Goal: Find specific page/section: Find specific page/section

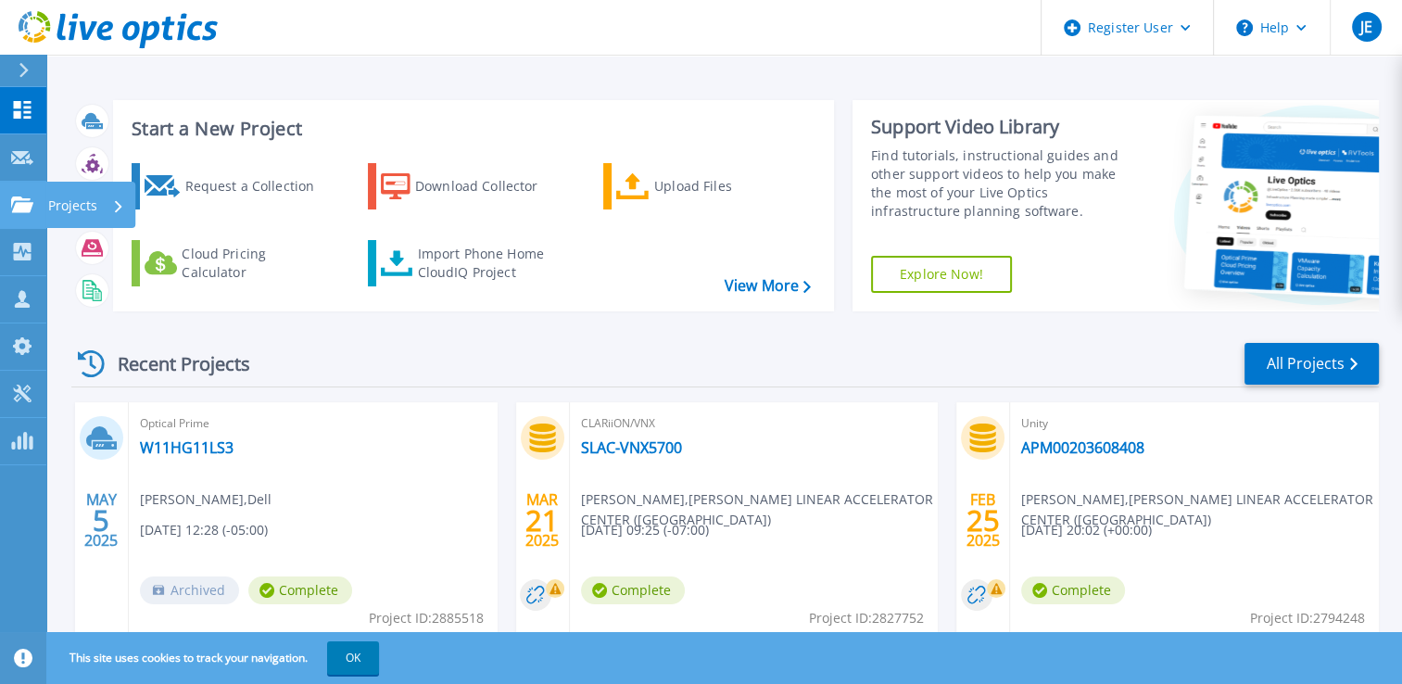
click at [74, 208] on p "Projects" at bounding box center [72, 206] width 49 height 48
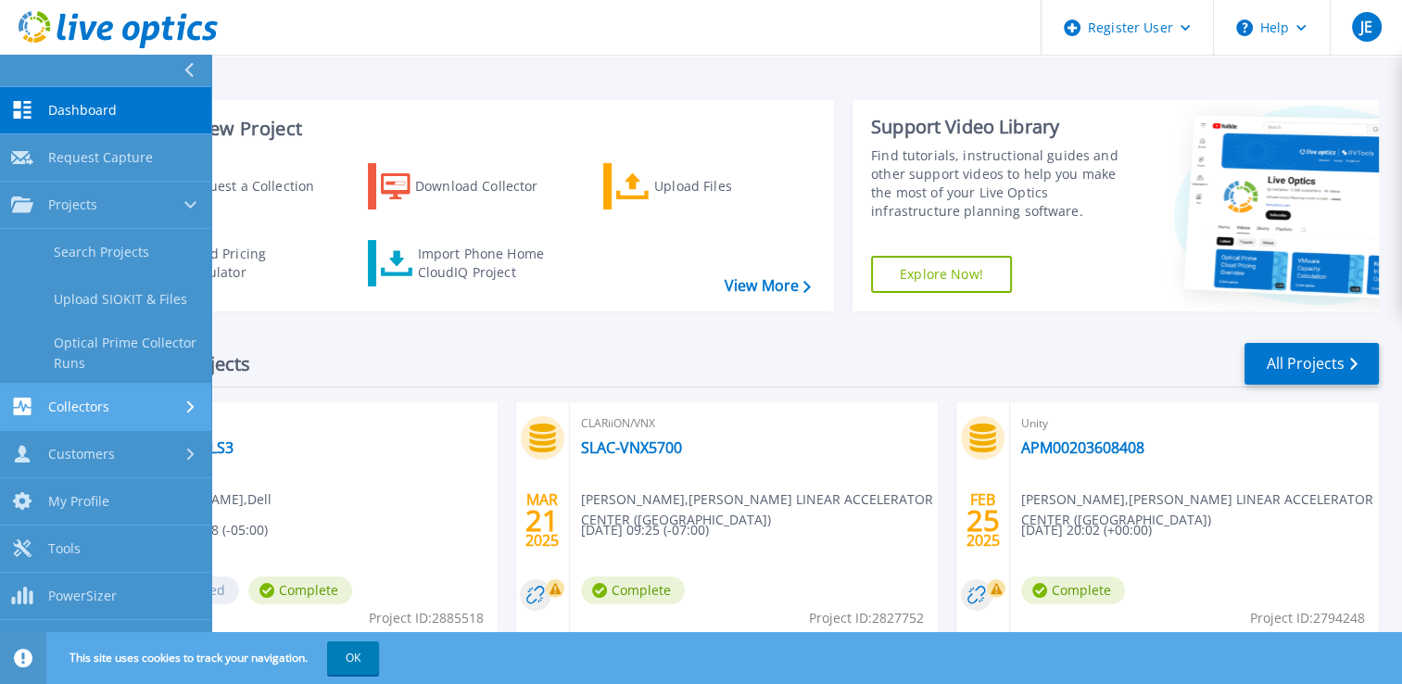
click at [118, 405] on div "Collectors" at bounding box center [105, 407] width 189 height 18
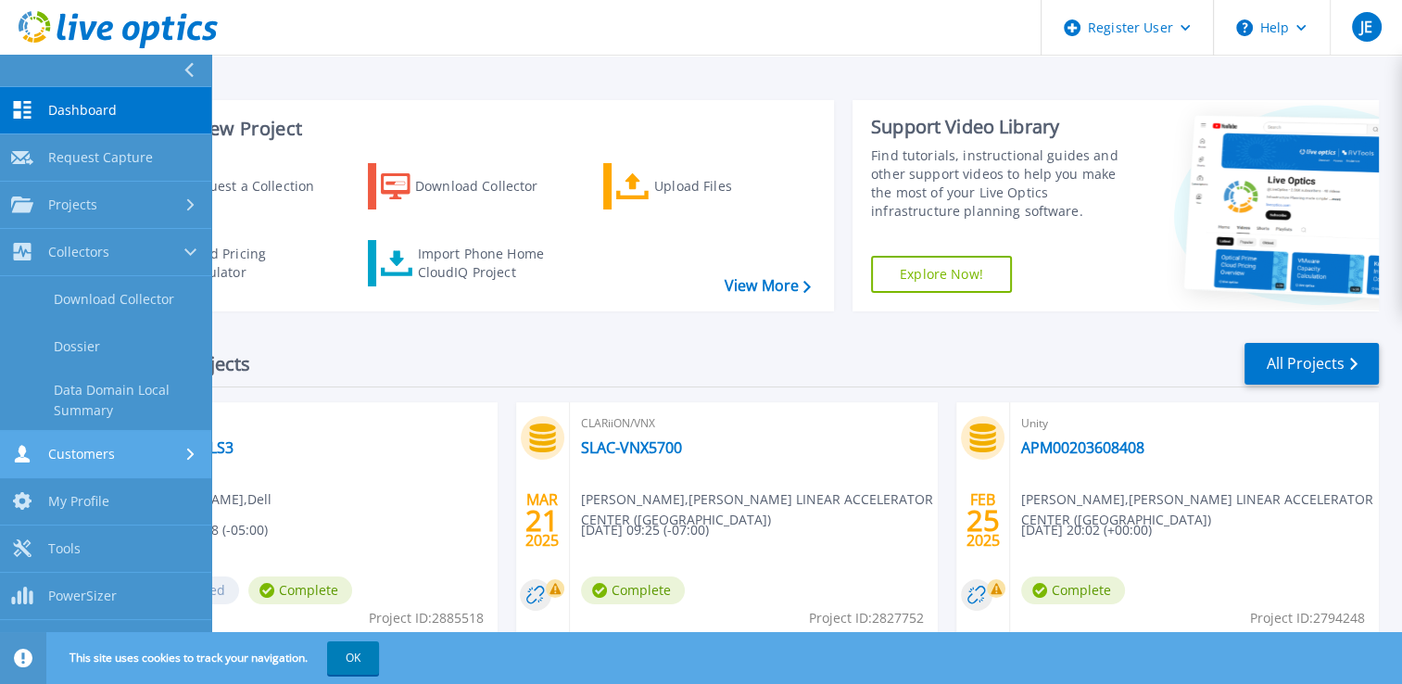
click at [139, 461] on div "Customers" at bounding box center [105, 454] width 189 height 18
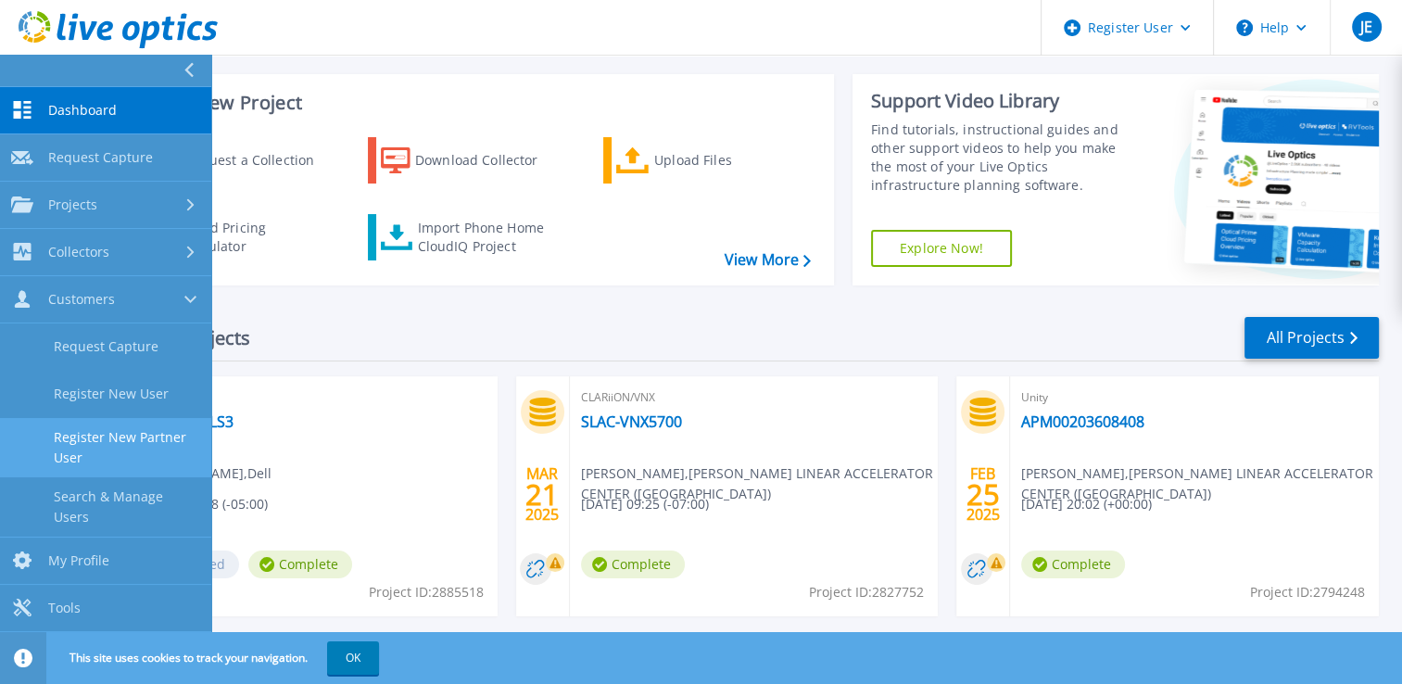
scroll to position [20, 0]
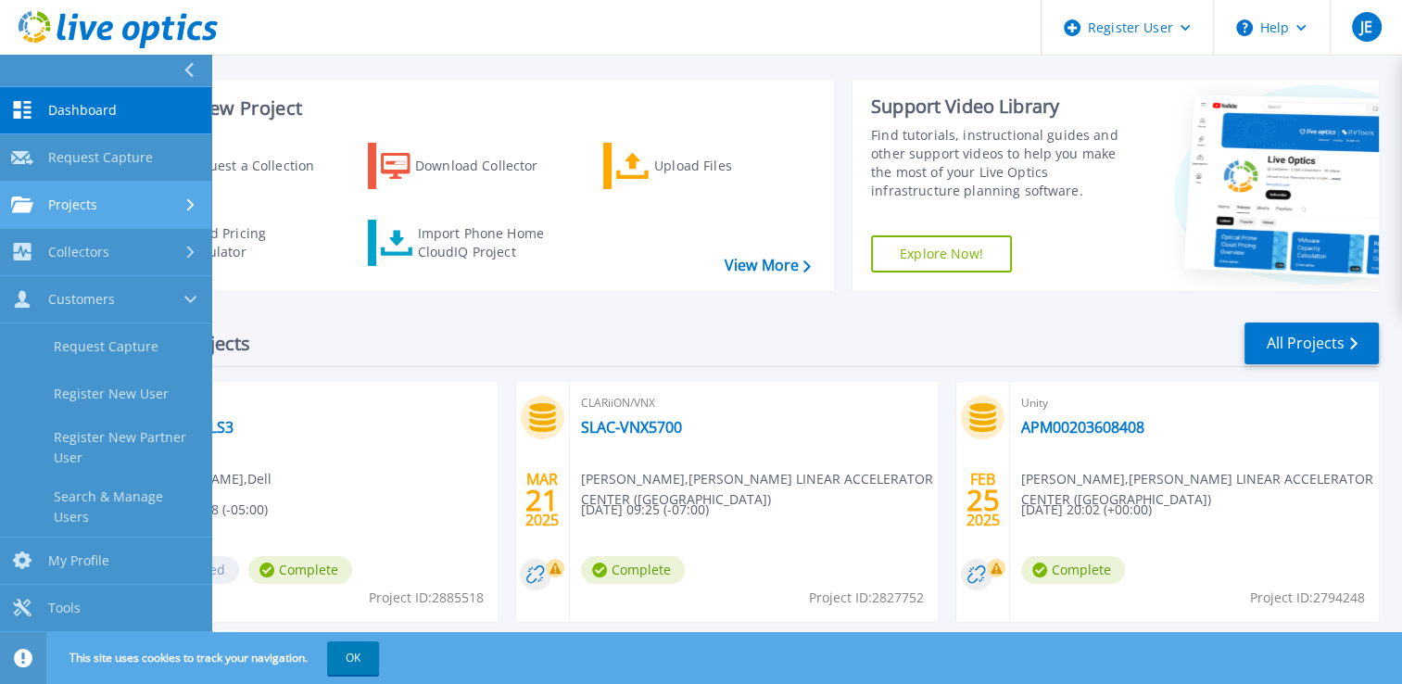
click at [118, 201] on div "Projects" at bounding box center [105, 204] width 189 height 17
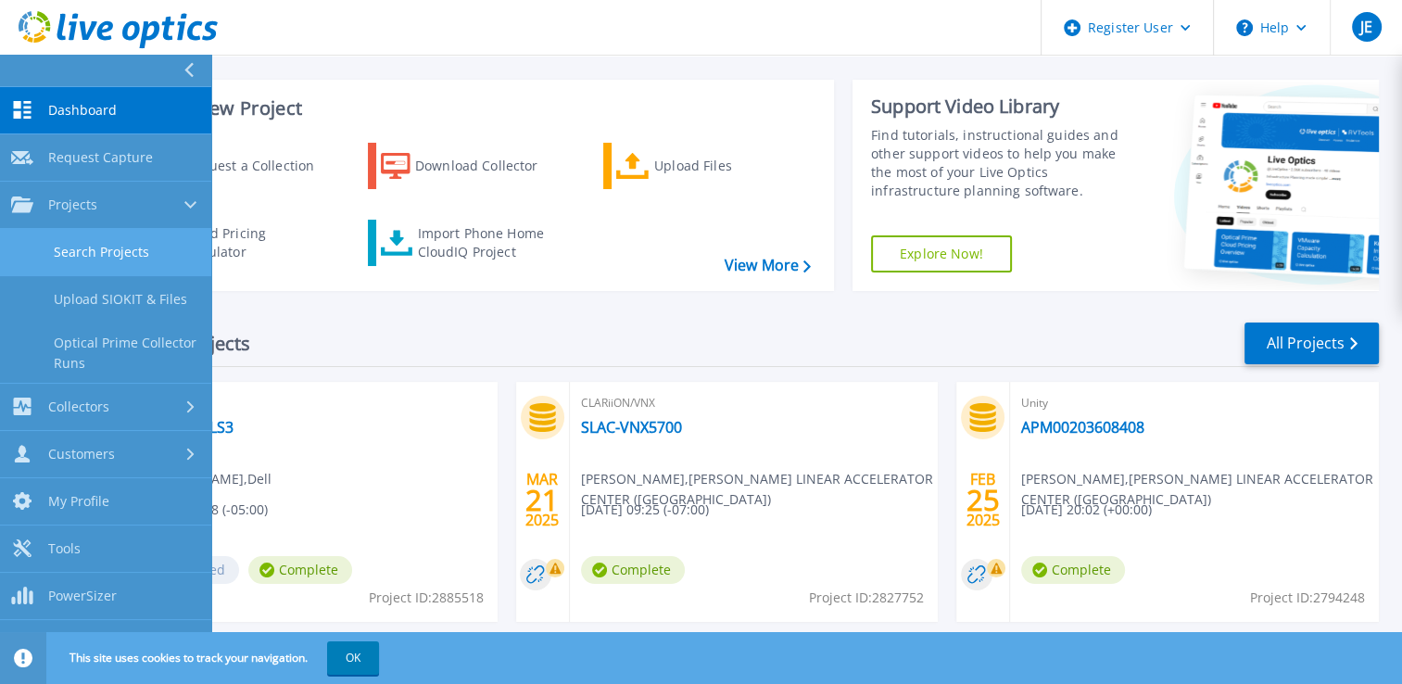
click at [138, 246] on link "Search Projects" at bounding box center [105, 252] width 211 height 47
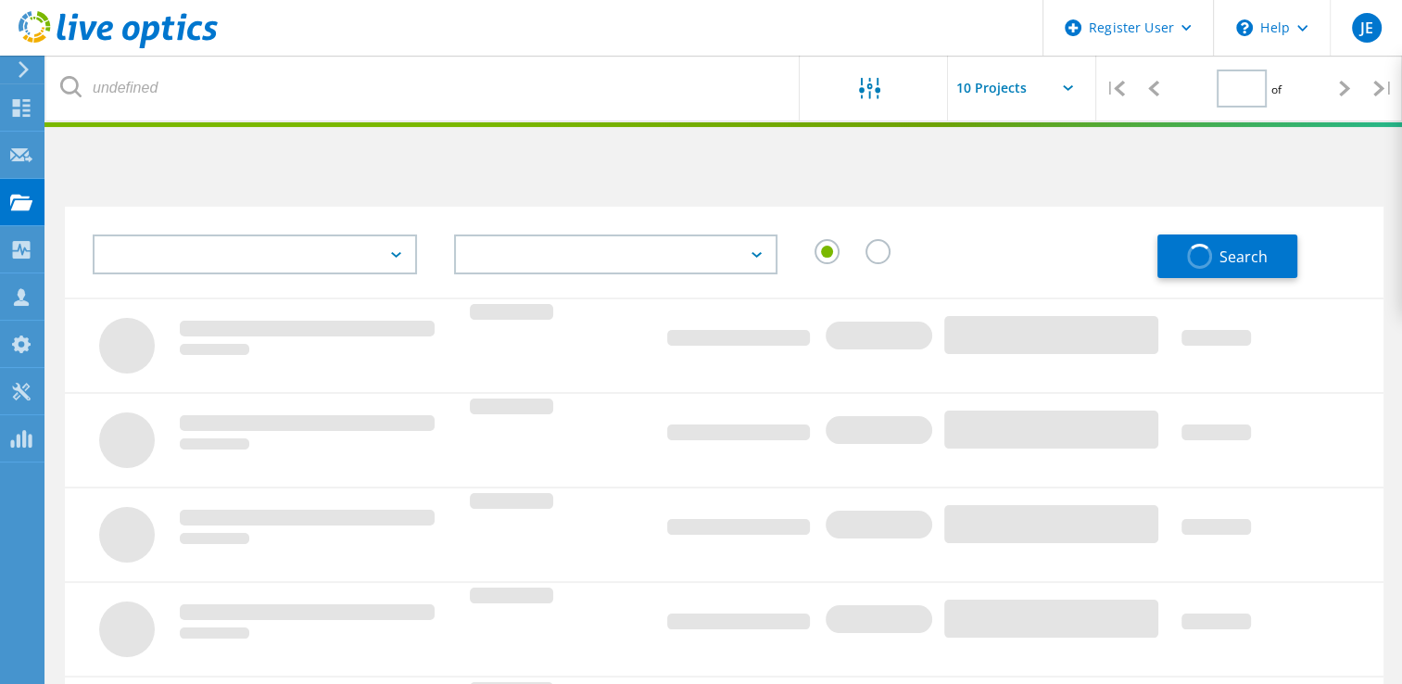
type input "1"
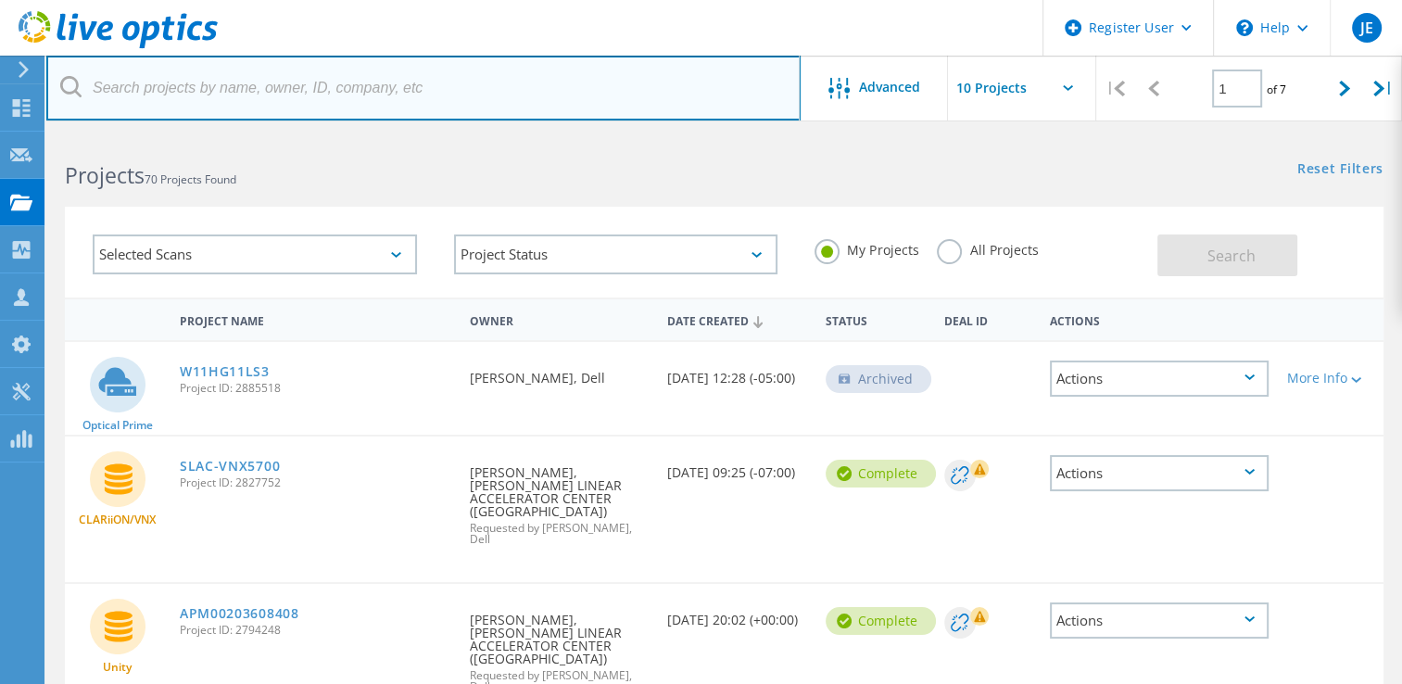
click at [389, 99] on input "text" at bounding box center [423, 88] width 754 height 65
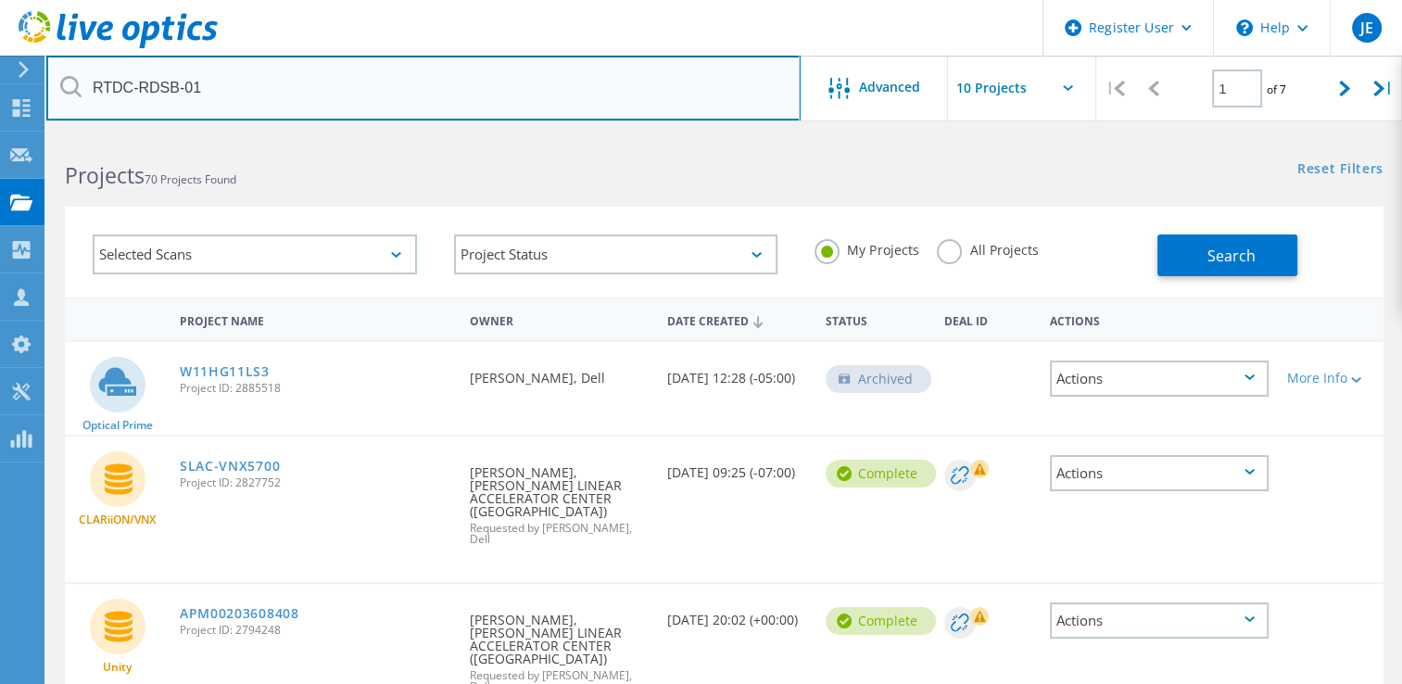
type input "RTDC-RDSB-01"
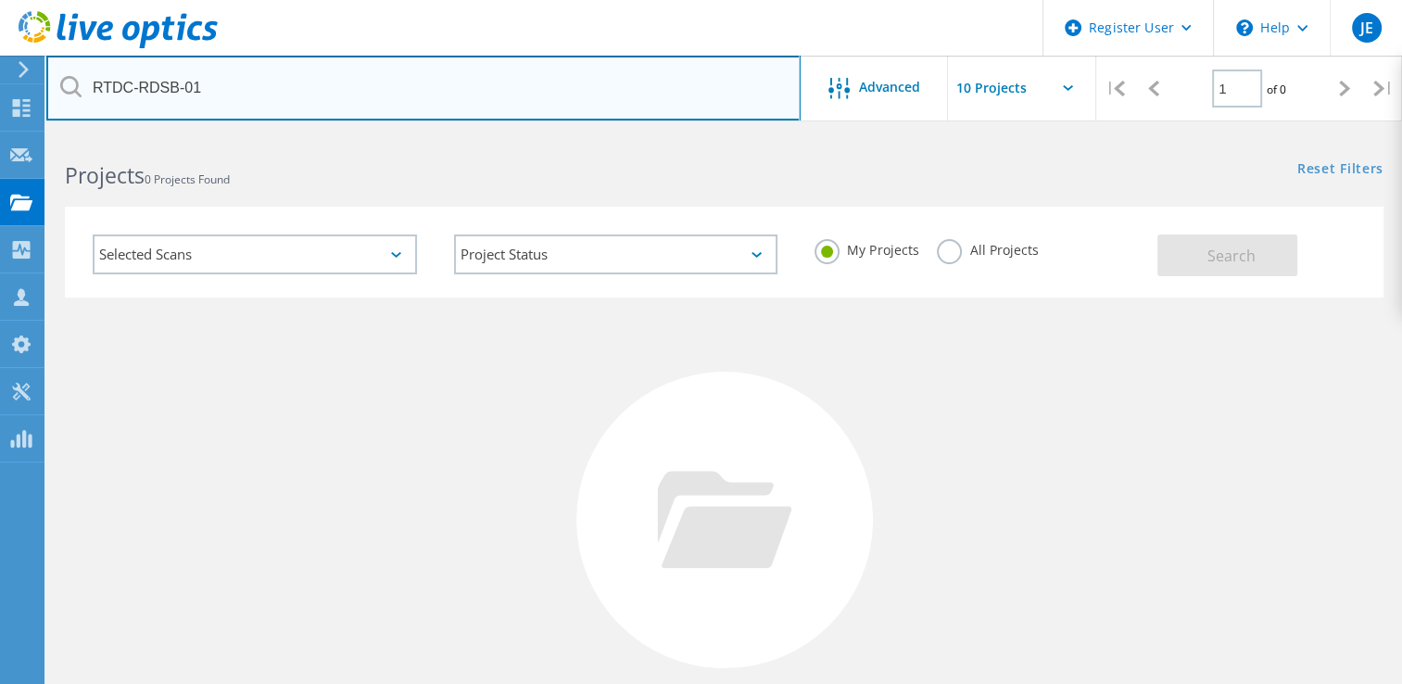
click at [389, 99] on input "RTDC-RDSB-01" at bounding box center [423, 88] width 754 height 65
click at [207, 86] on input "RTDC-RDSB-01" at bounding box center [423, 88] width 754 height 65
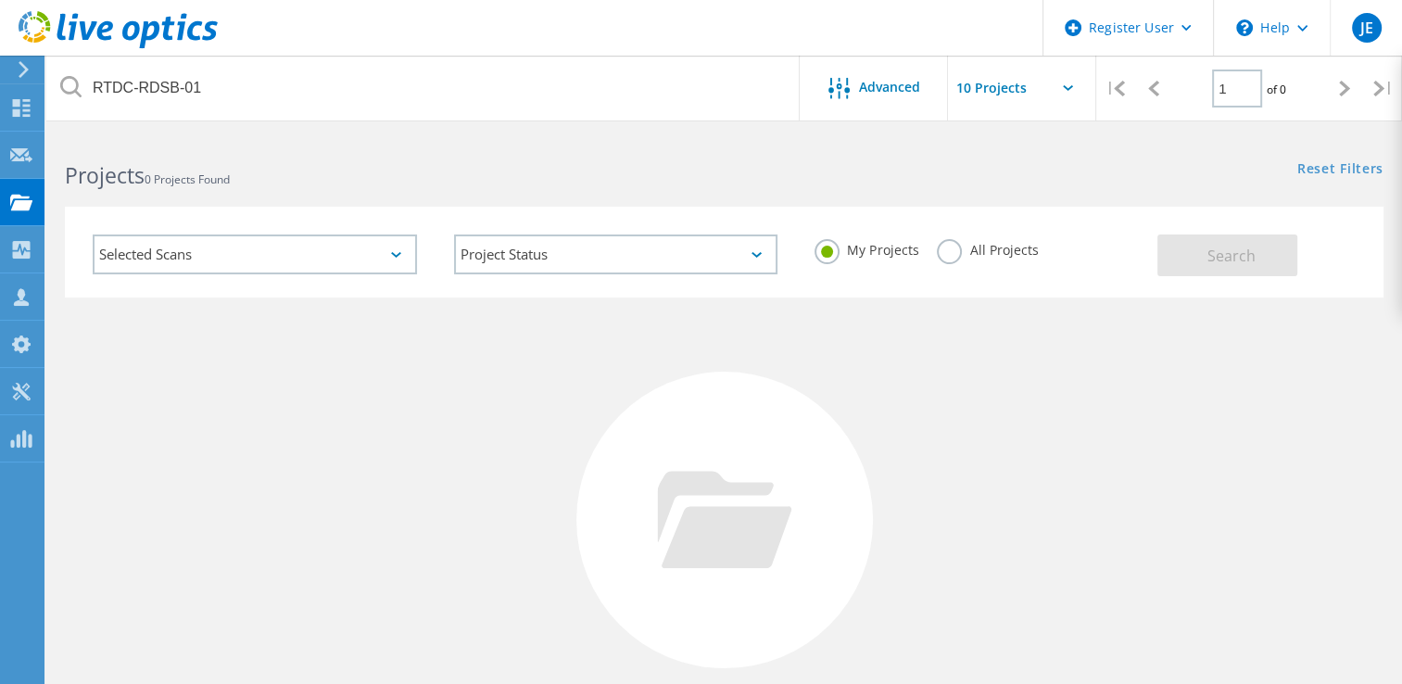
click at [938, 246] on label "All Projects" at bounding box center [987, 248] width 101 height 18
click at [0, 0] on input "All Projects" at bounding box center [0, 0] width 0 height 0
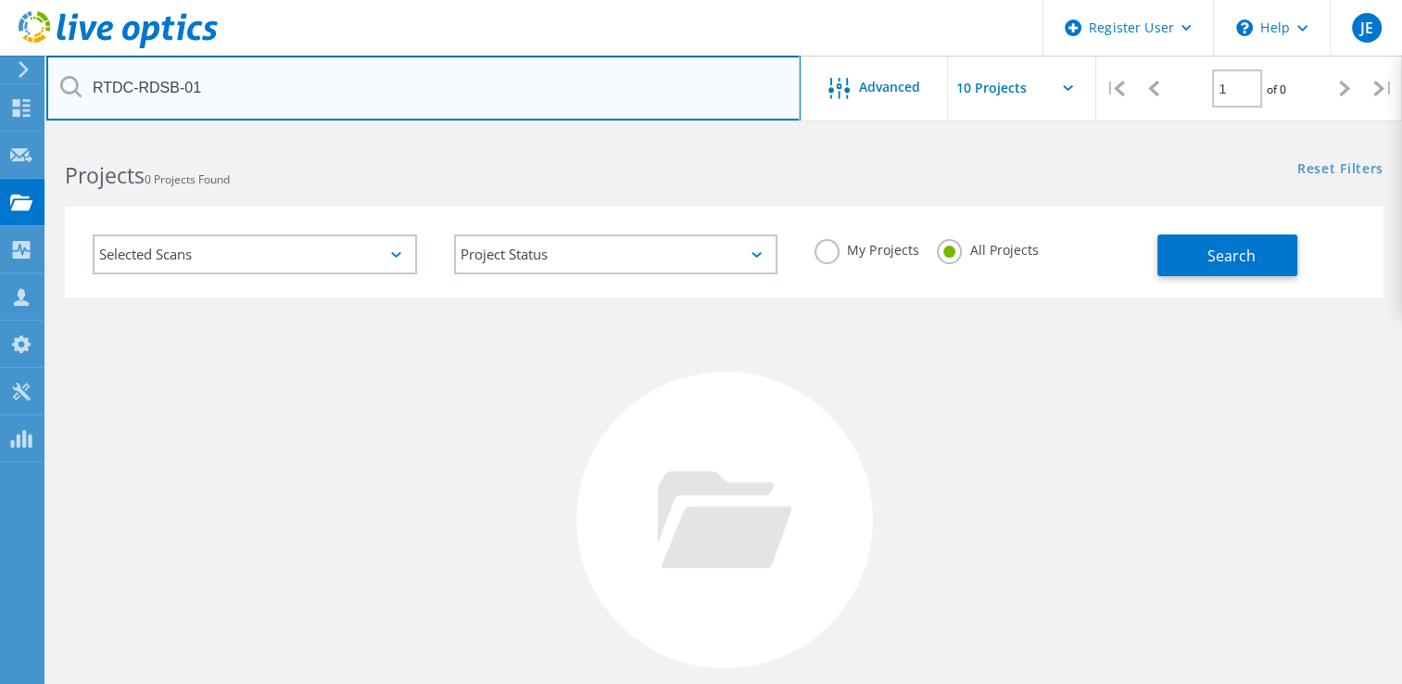
click at [326, 72] on input "RTDC-RDSB-01" at bounding box center [423, 88] width 754 height 65
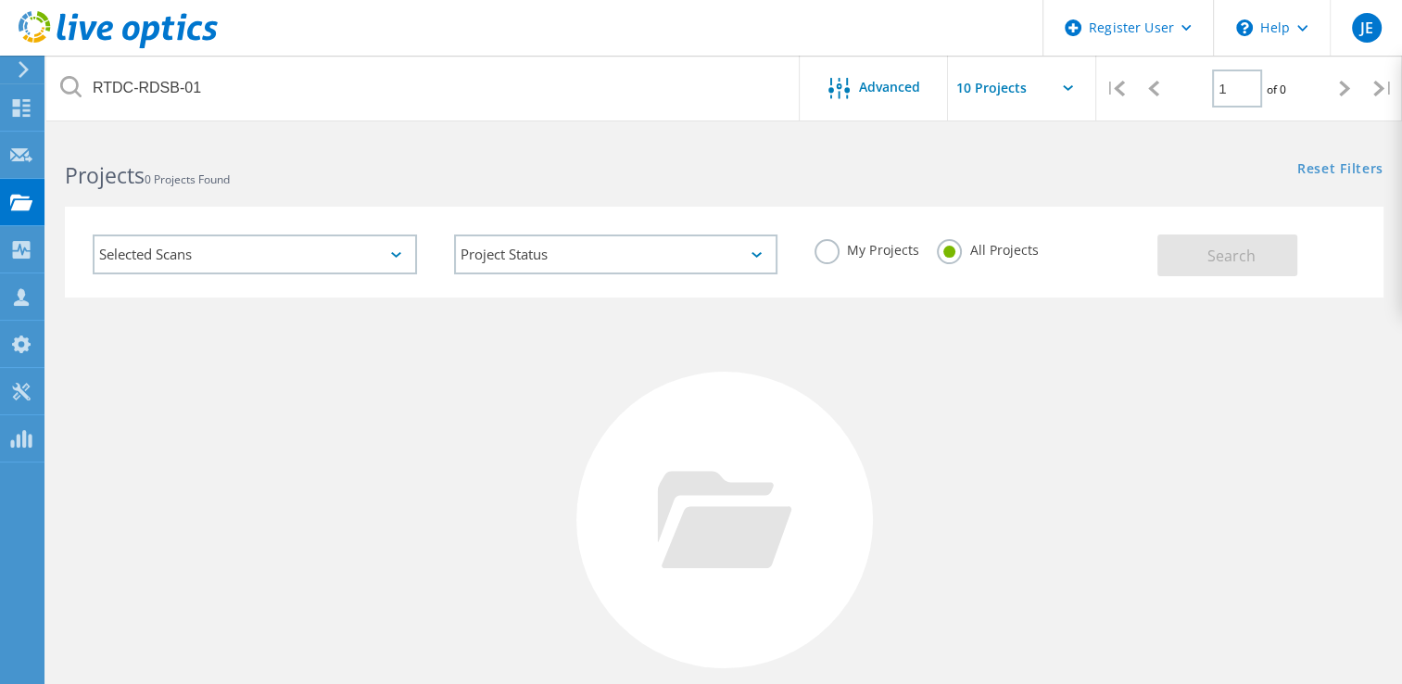
click at [1054, 87] on input "text" at bounding box center [1040, 88] width 185 height 65
click at [1051, 147] on div "Show 10 Projects" at bounding box center [1040, 136] width 183 height 31
type input "Show 10 Projects"
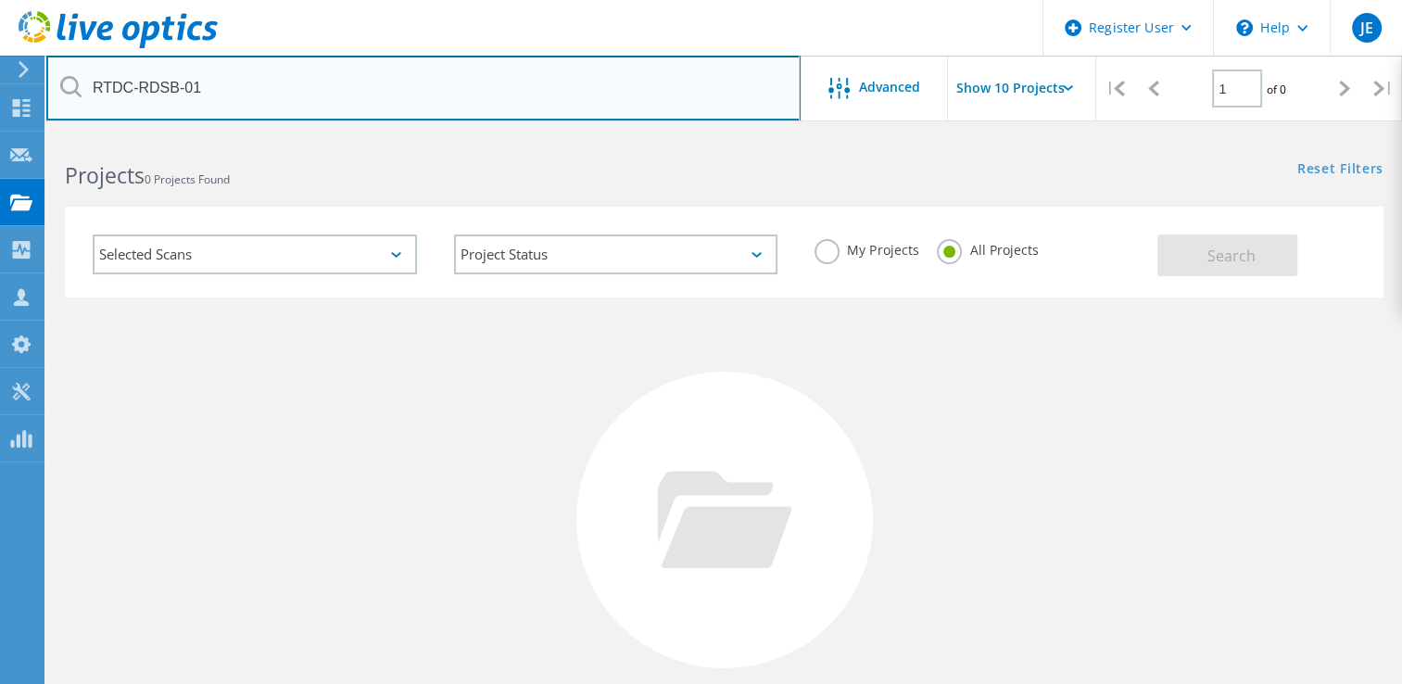
click at [185, 103] on input "RTDC-RDSB-01" at bounding box center [423, 88] width 754 height 65
click at [245, 93] on input "RTDC-RDSB-01" at bounding box center [423, 88] width 754 height 65
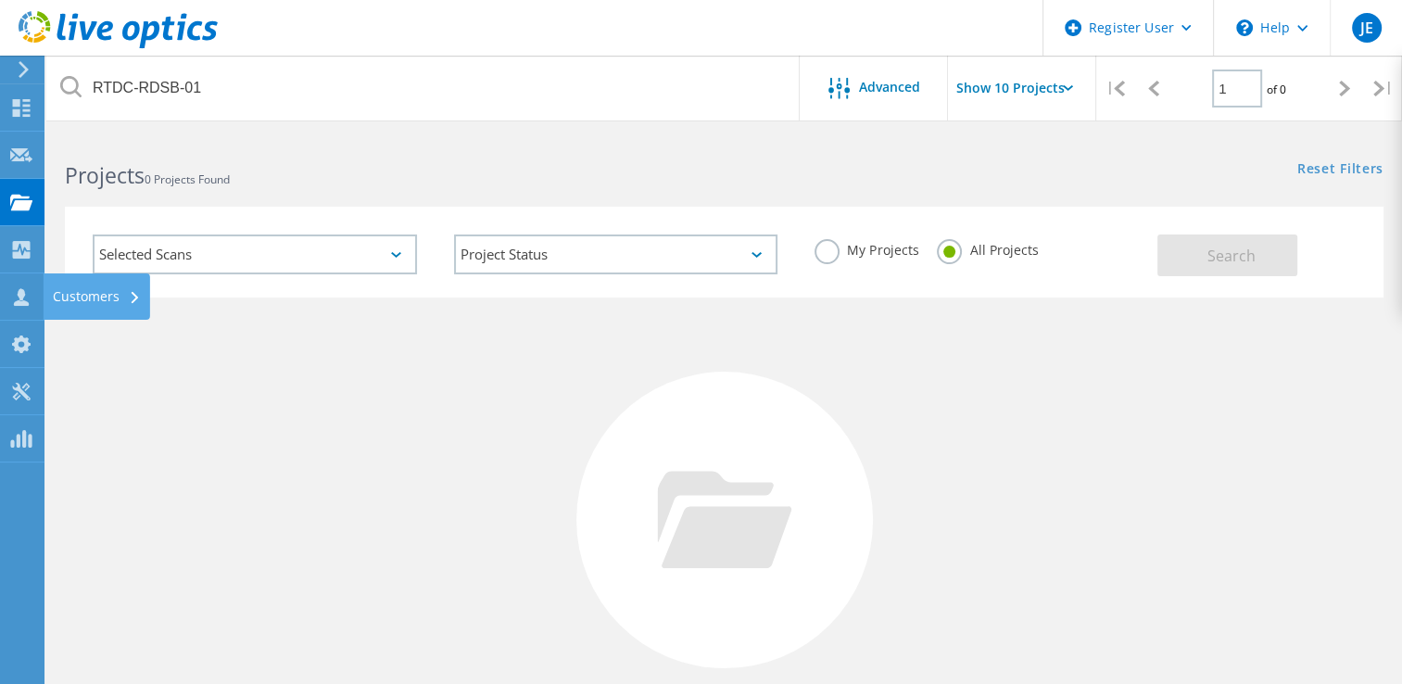
click at [59, 292] on div "Customers" at bounding box center [97, 296] width 88 height 13
